Goal: Entertainment & Leisure: Consume media (video, audio)

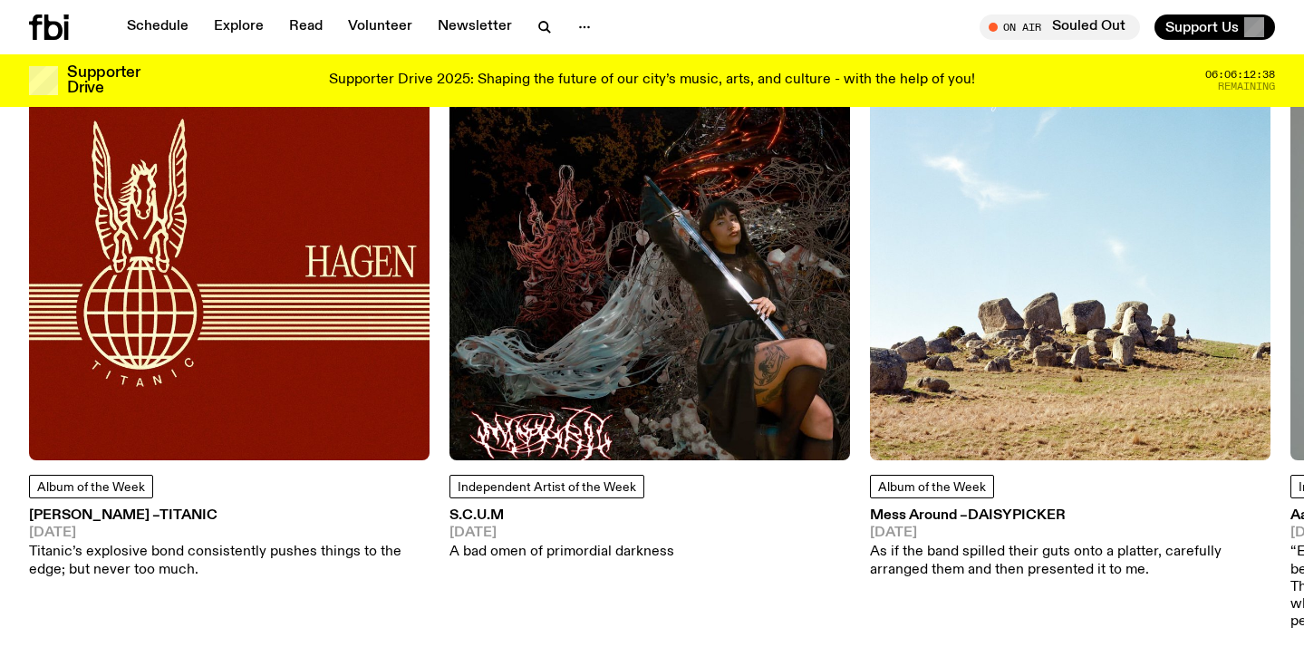
scroll to position [2231, 0]
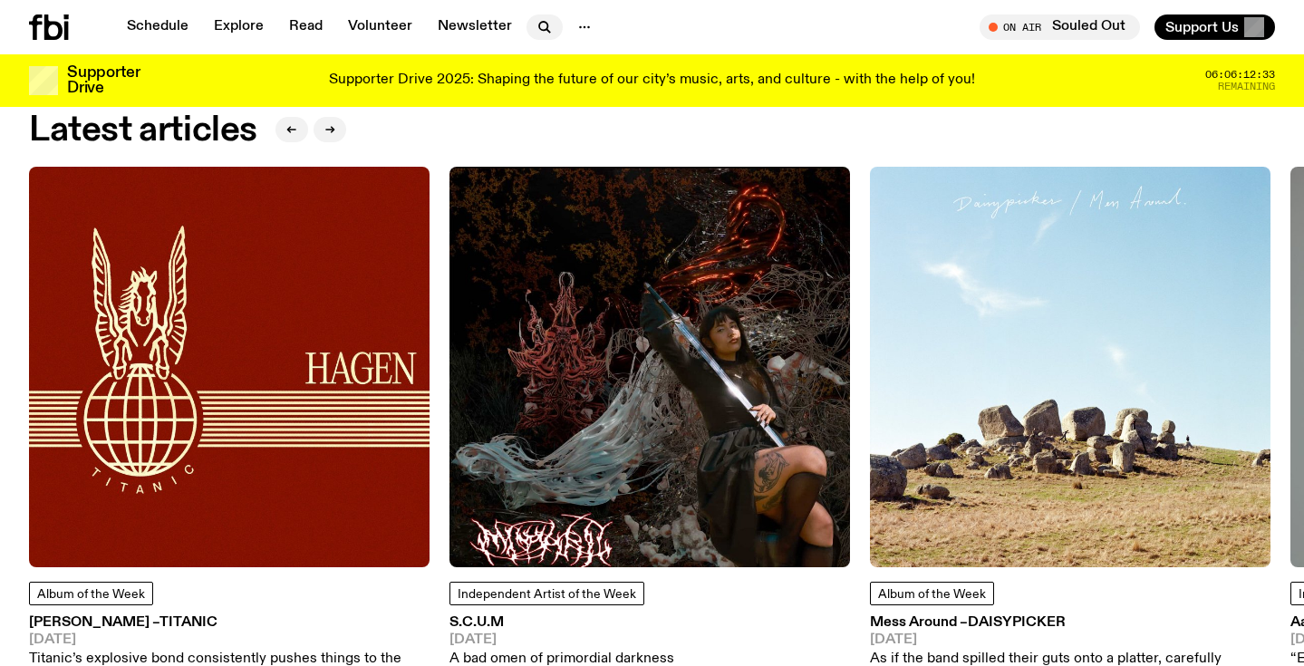
click at [543, 27] on icon "button" at bounding box center [543, 26] width 8 height 8
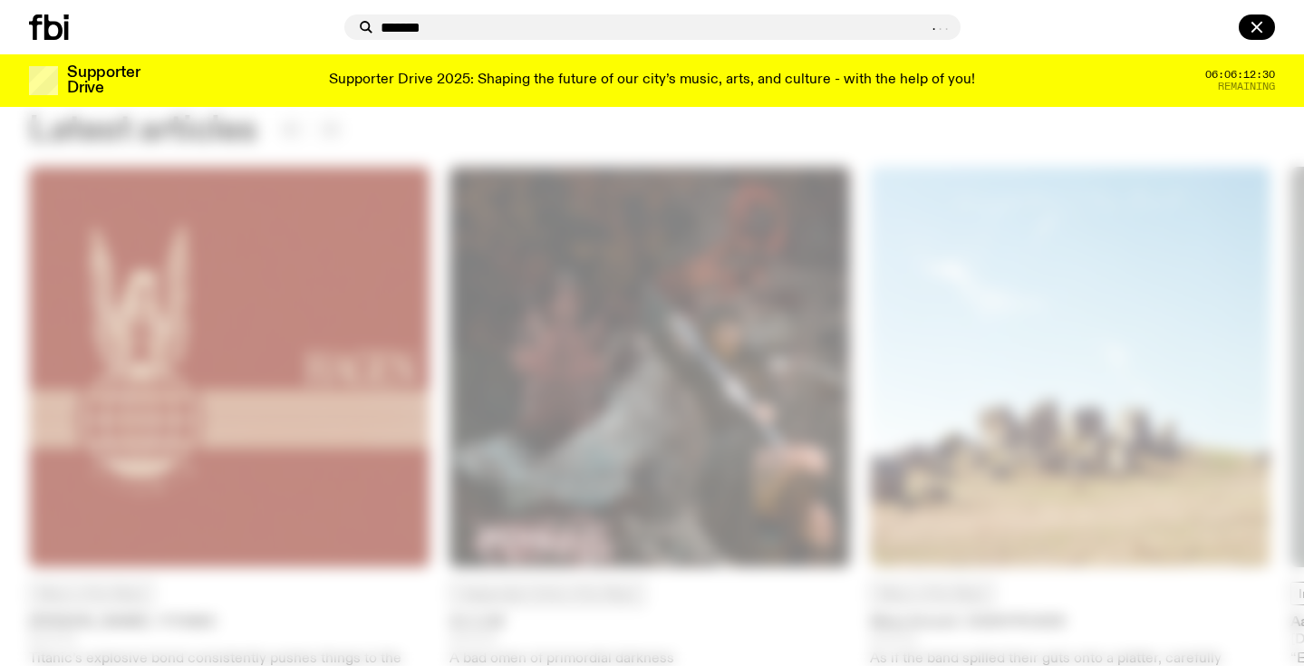
type input "*******"
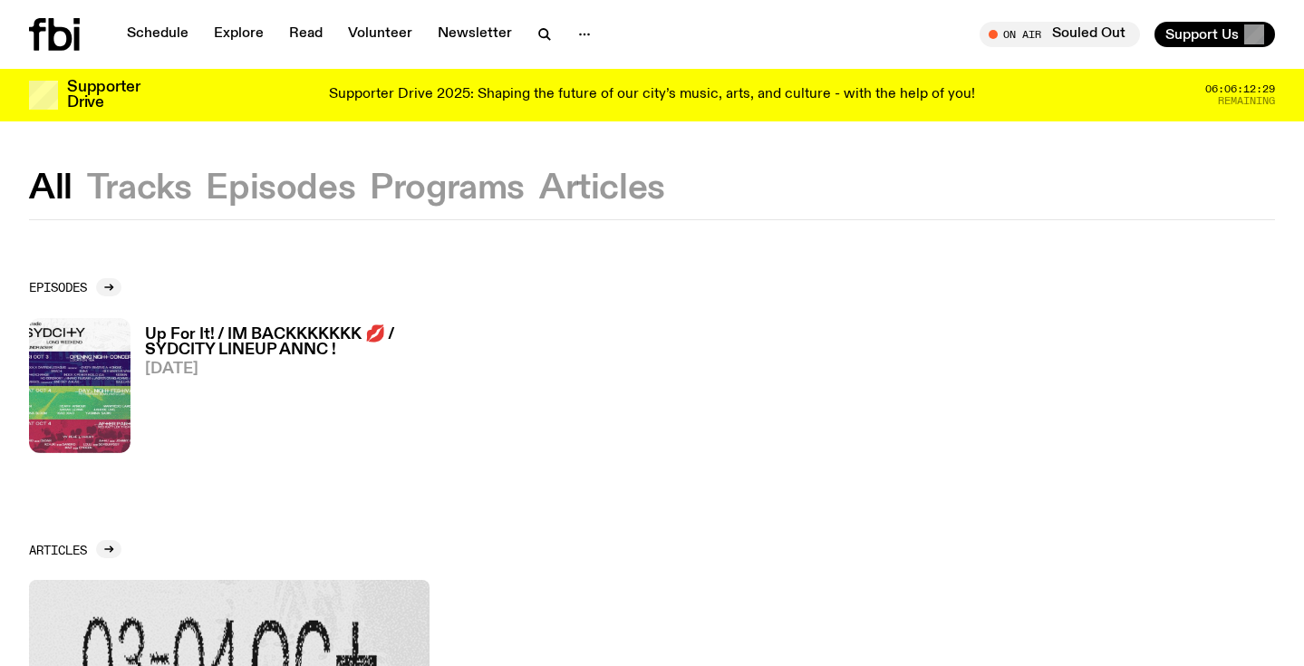
click at [235, 335] on h3 "Up For It! / IM BACKKKKKKK 💋 / SYDCITY LINEUP ANNC !" at bounding box center [287, 342] width 285 height 31
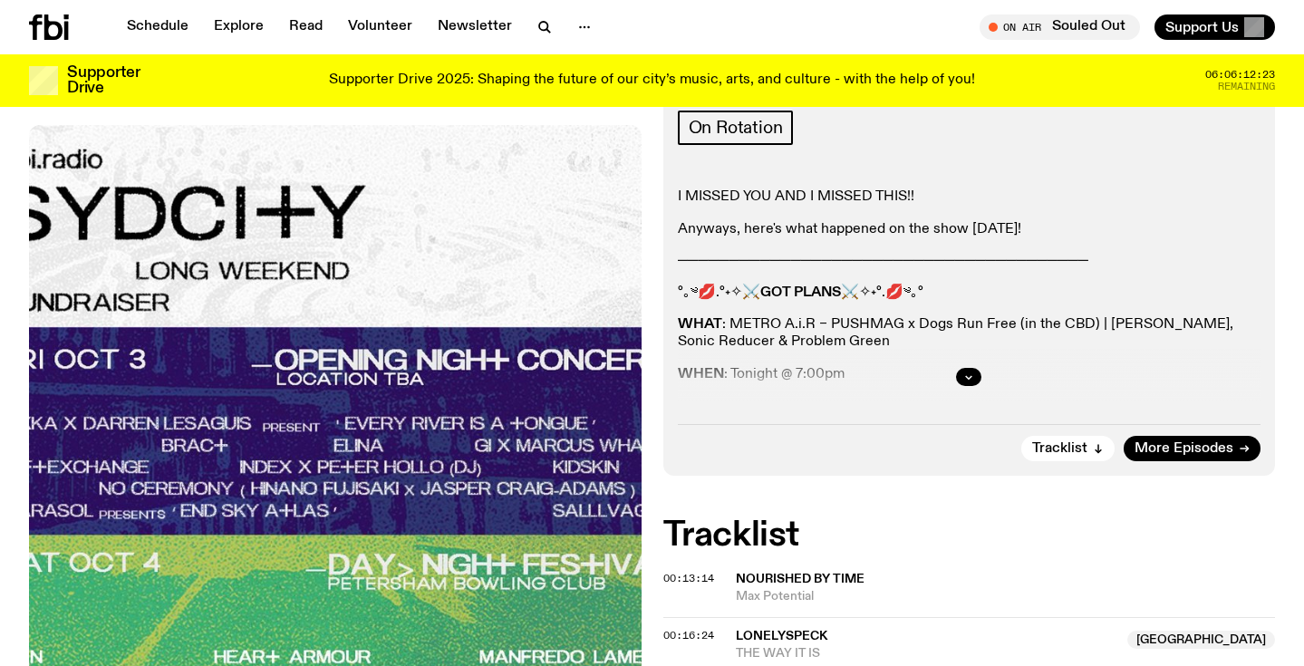
scroll to position [372, 0]
click at [971, 372] on icon "button" at bounding box center [968, 376] width 11 height 11
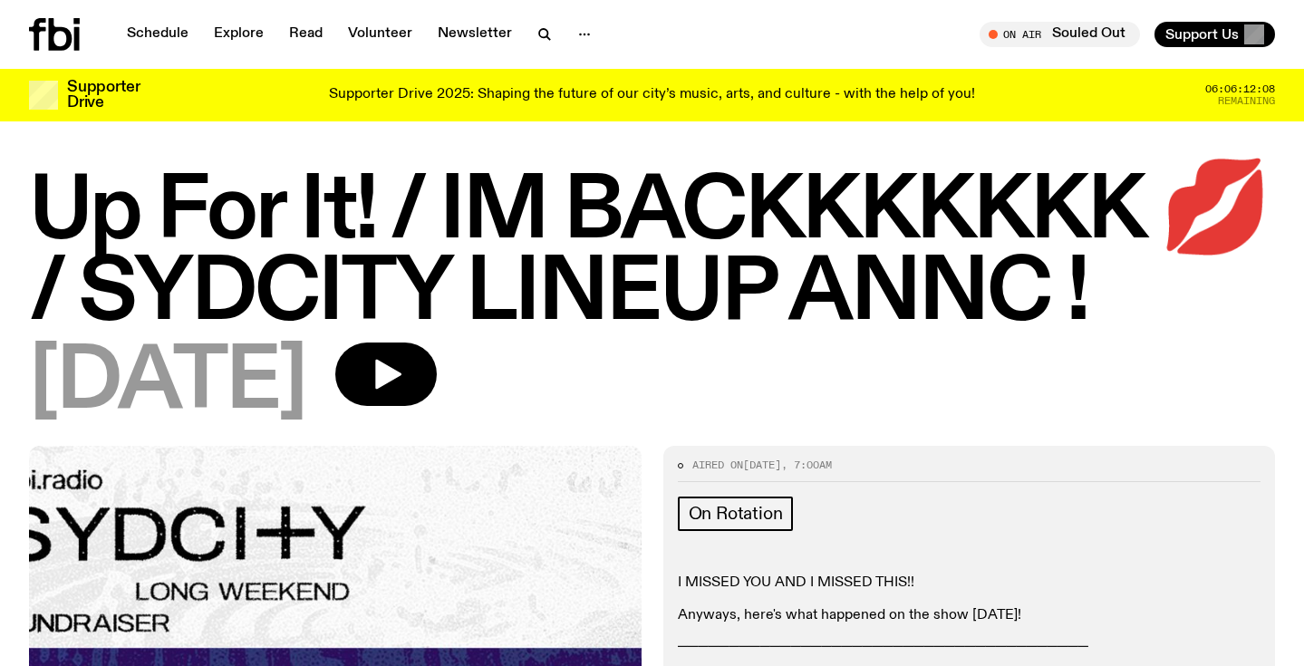
scroll to position [0, 0]
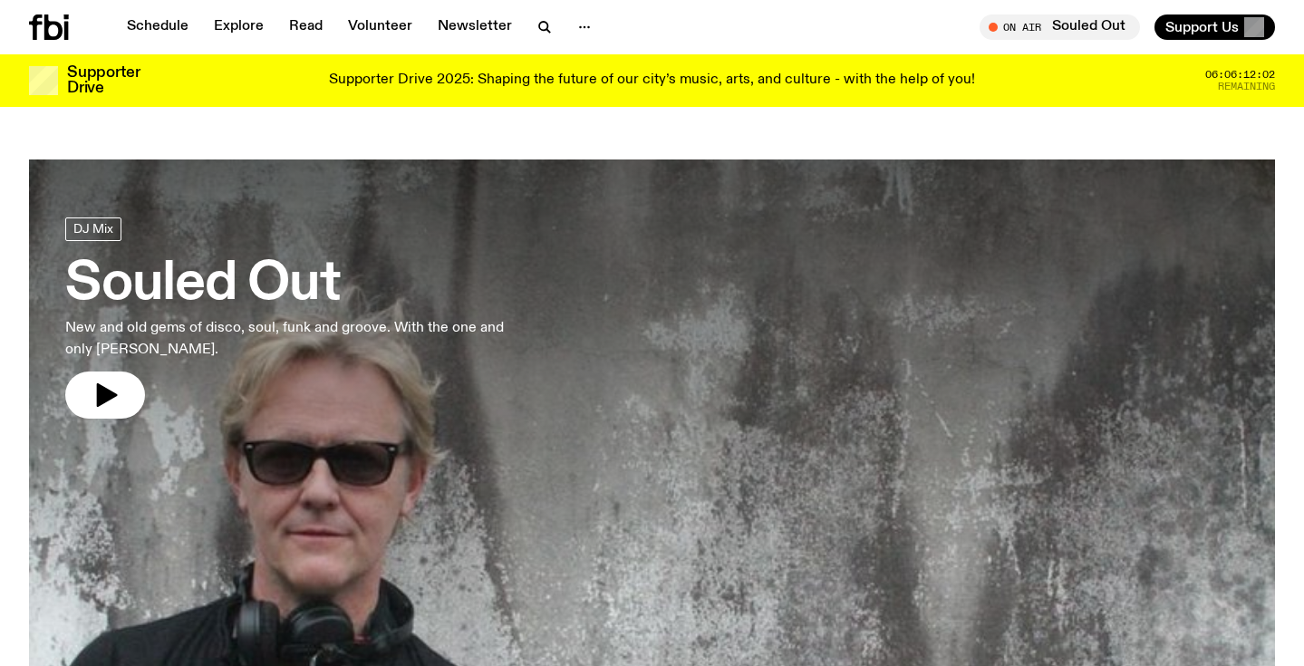
scroll to position [2231, 0]
